Goal: Transaction & Acquisition: Obtain resource

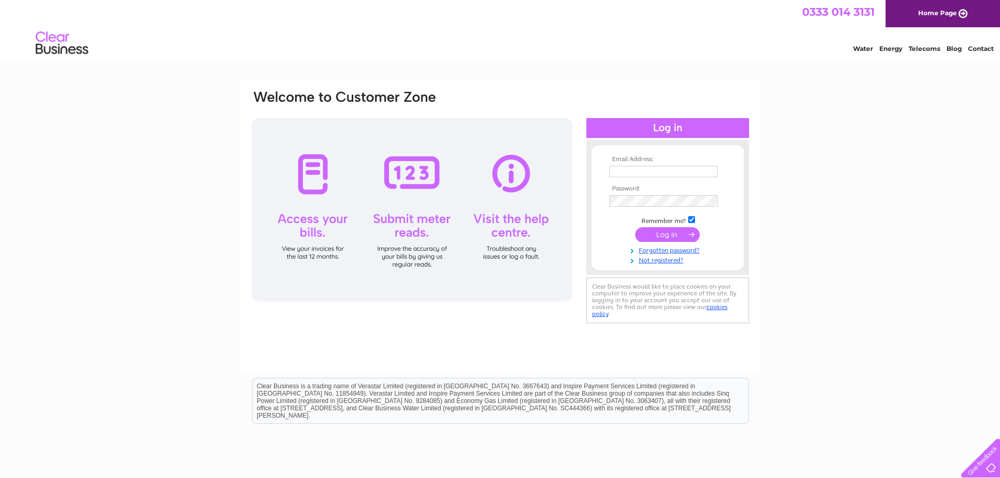
type input "duzzer66@hotmail.com"
click at [656, 233] on input "submit" at bounding box center [667, 234] width 65 height 15
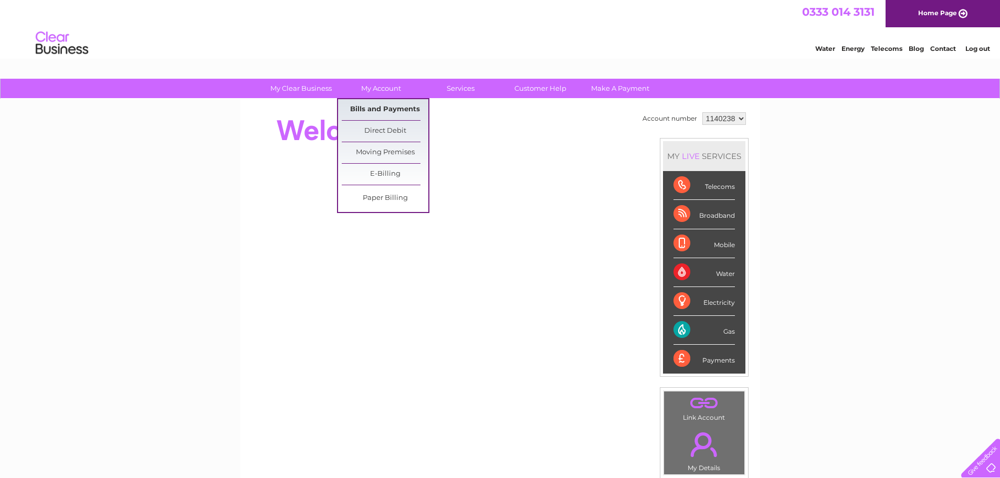
click at [373, 117] on link "Bills and Payments" at bounding box center [385, 109] width 87 height 21
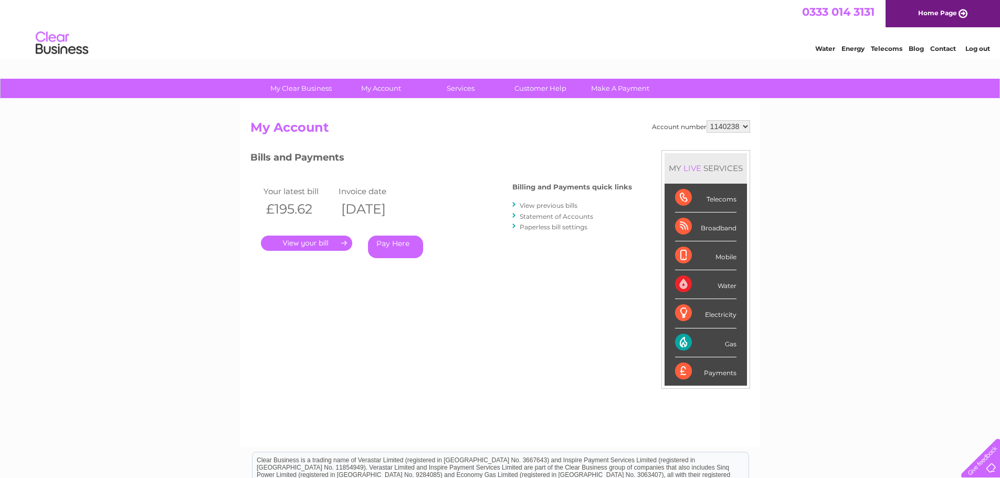
click at [330, 243] on link "." at bounding box center [306, 243] width 91 height 15
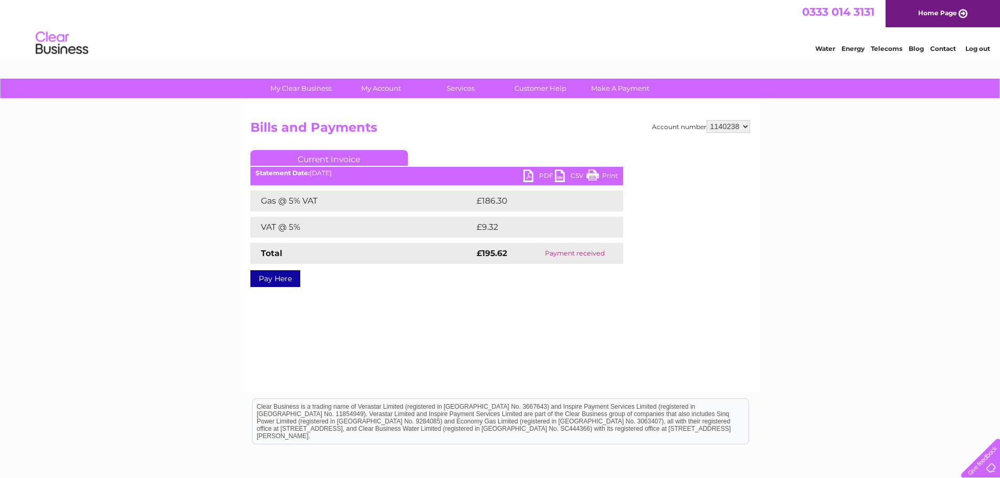
click at [538, 174] on link "PDF" at bounding box center [540, 177] width 32 height 15
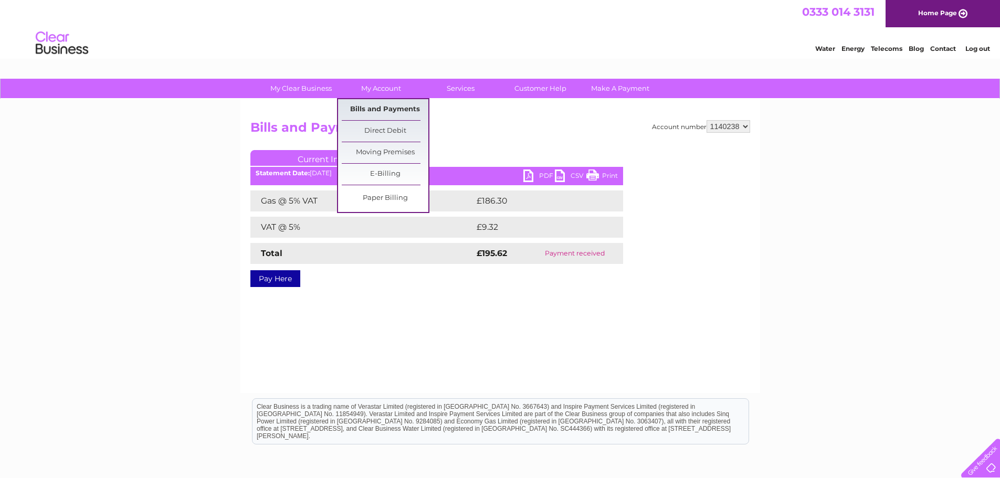
click at [381, 104] on link "Bills and Payments" at bounding box center [385, 109] width 87 height 21
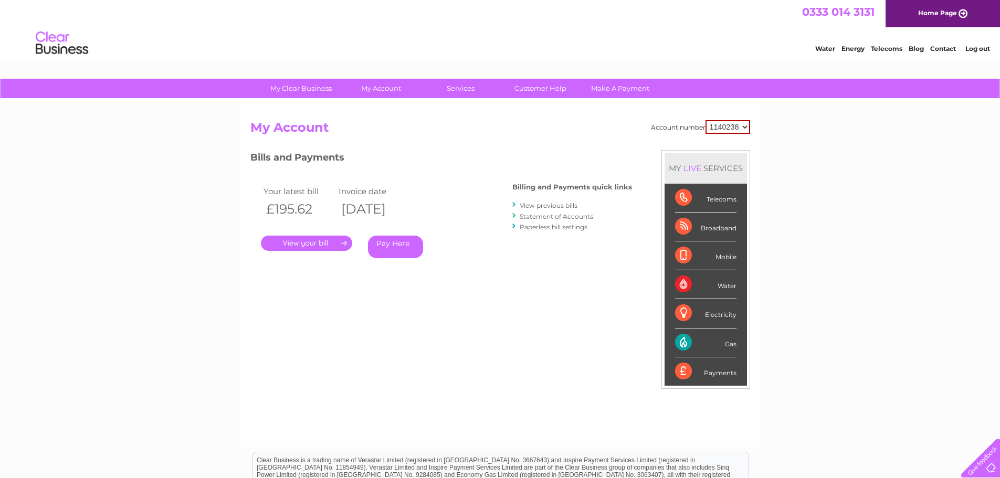
click at [548, 207] on link "View previous bills" at bounding box center [549, 206] width 58 height 8
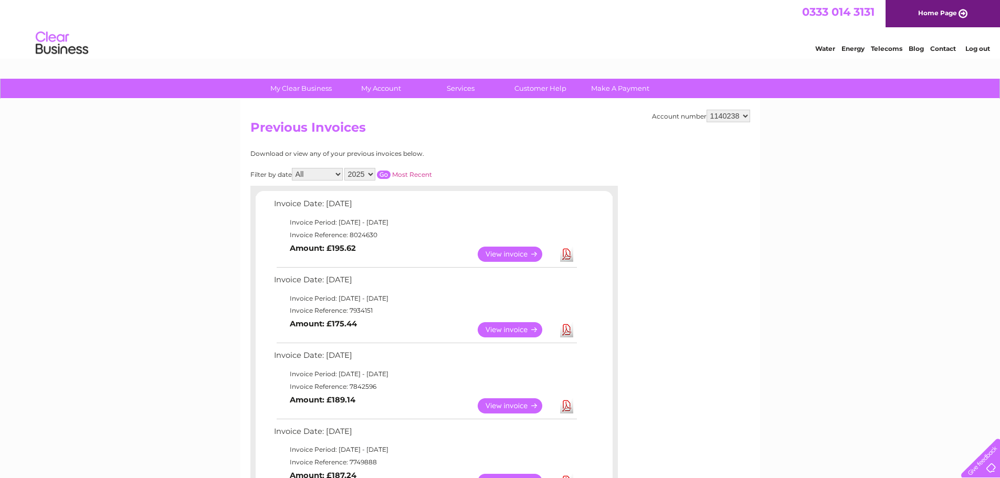
click at [572, 331] on link "Download" at bounding box center [566, 329] width 13 height 15
